Goal: Communication & Community: Answer question/provide support

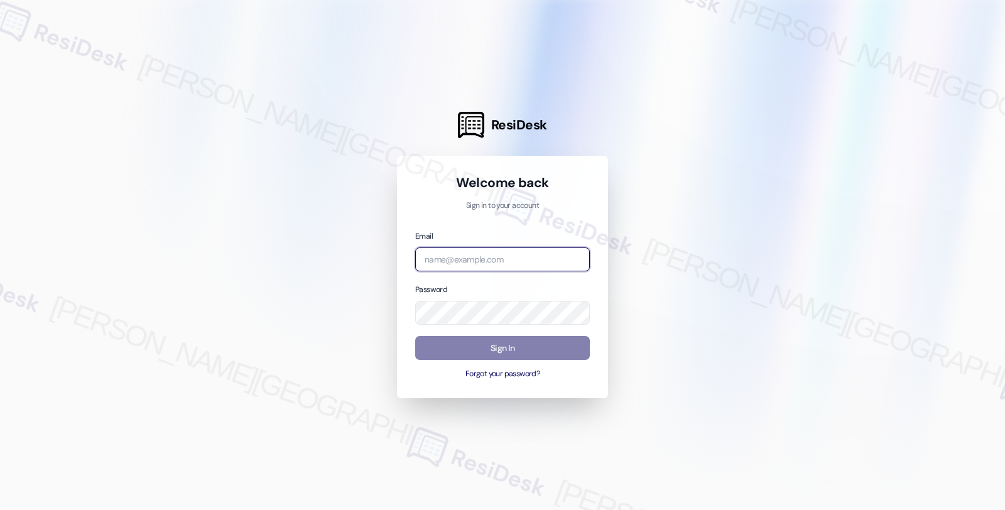
click at [467, 258] on input "email" at bounding box center [502, 259] width 175 height 24
type input "automated-surveys-balfour_beatty_communities-fides.[PERSON_NAME]@balfour_beatty…"
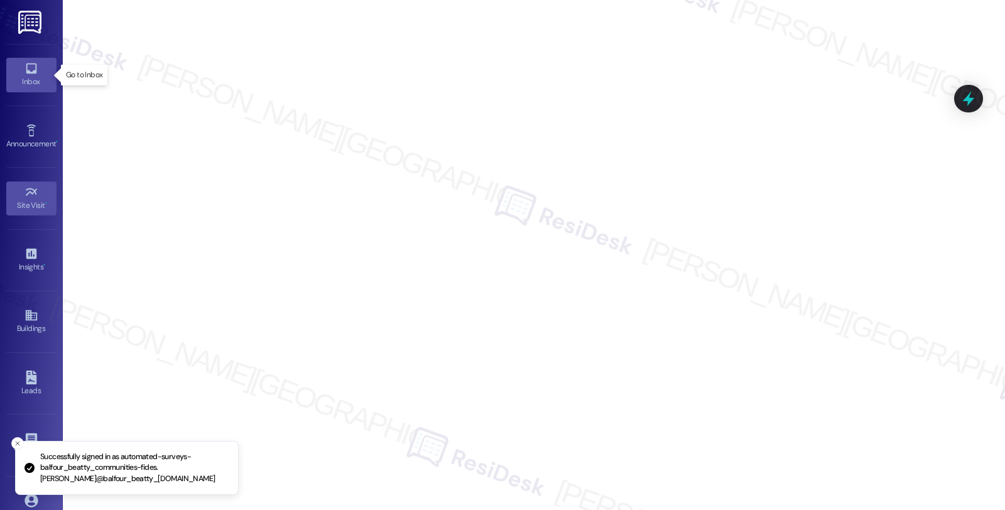
click at [19, 72] on link "Inbox" at bounding box center [31, 75] width 50 height 34
